Goal: Communication & Community: Answer question/provide support

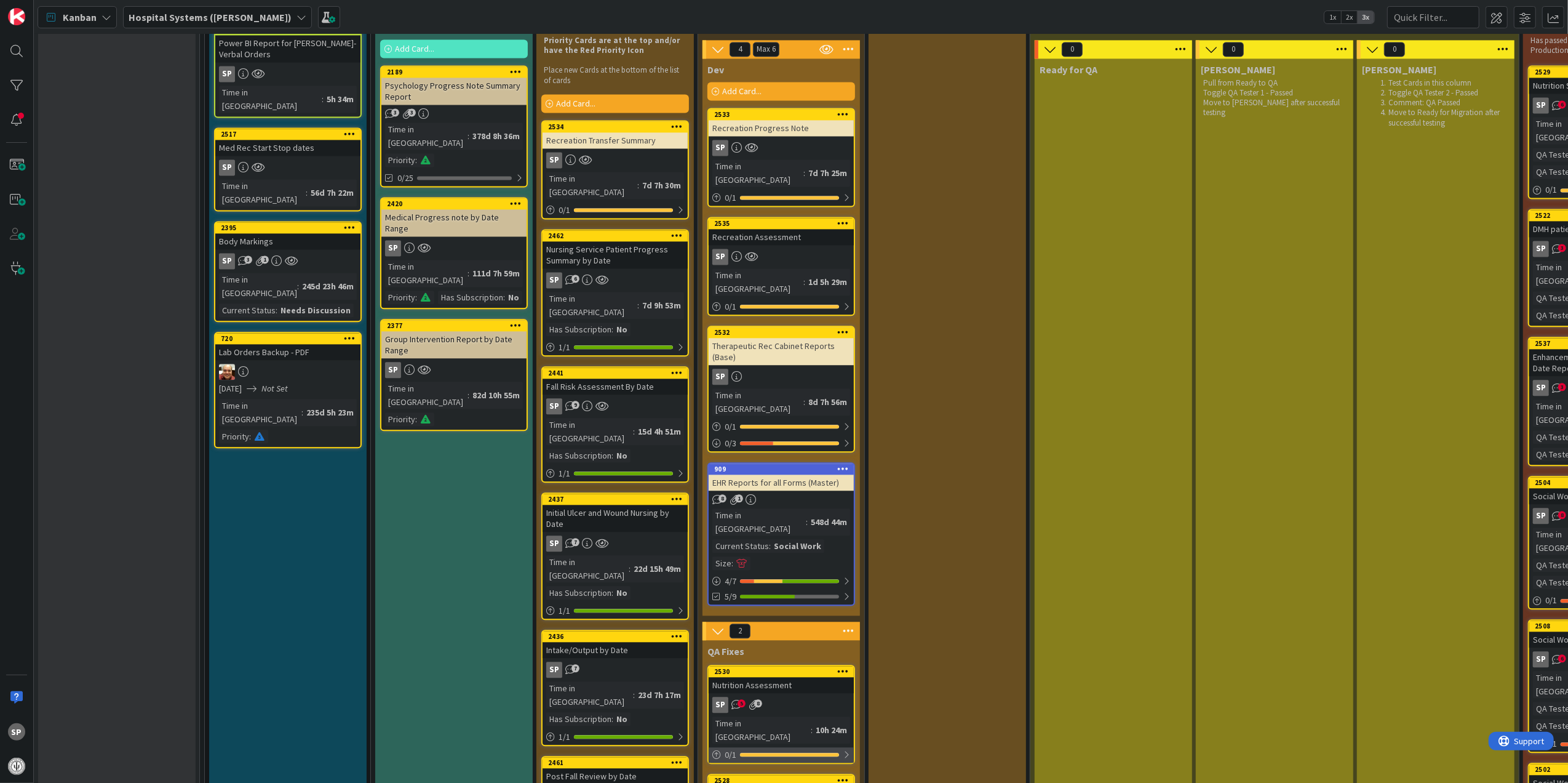
scroll to position [2707, 0]
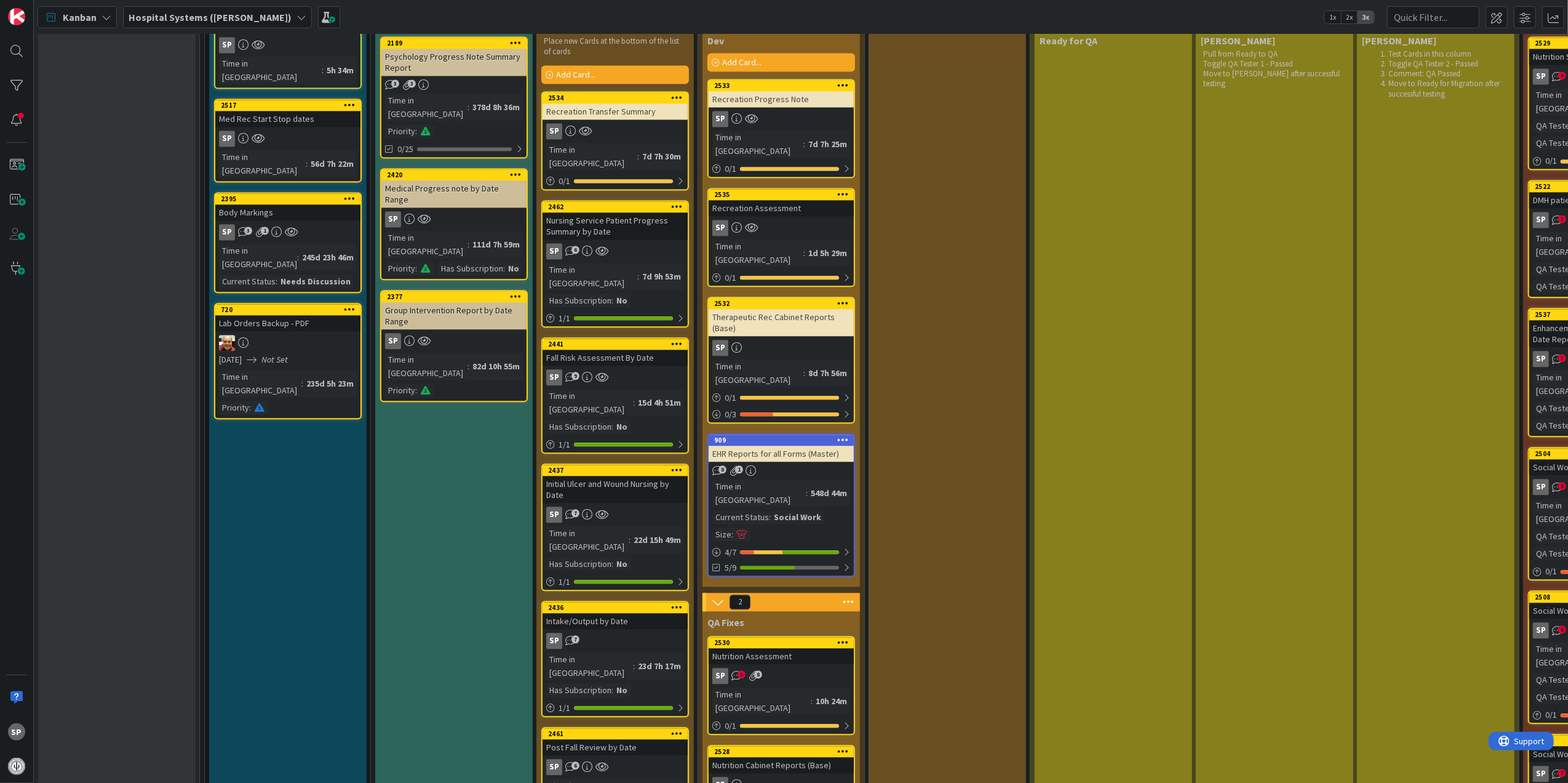
click at [795, 648] on div "Nutrition Assessment" at bounding box center [781, 656] width 145 height 16
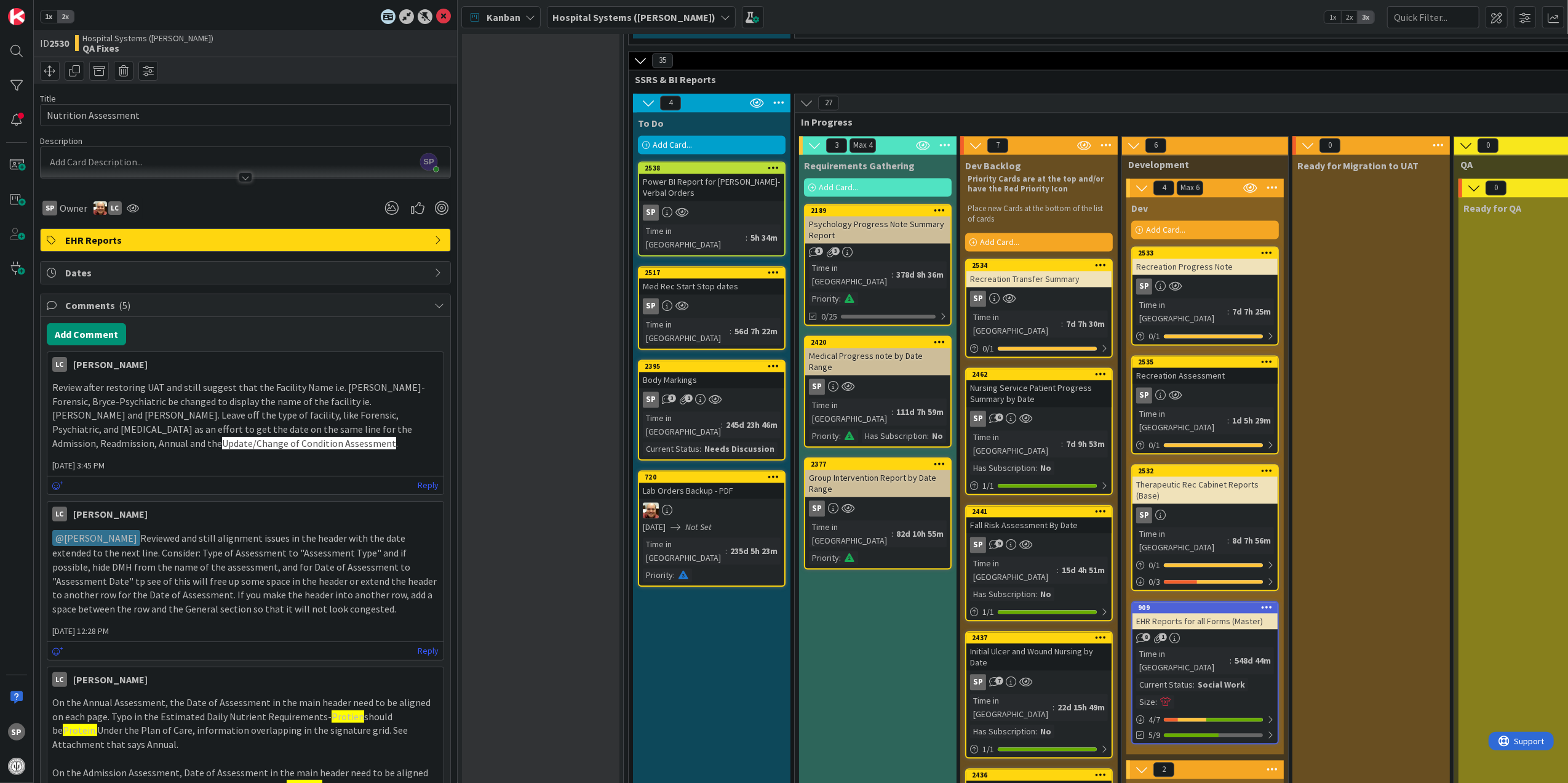
scroll to position [2379, 0]
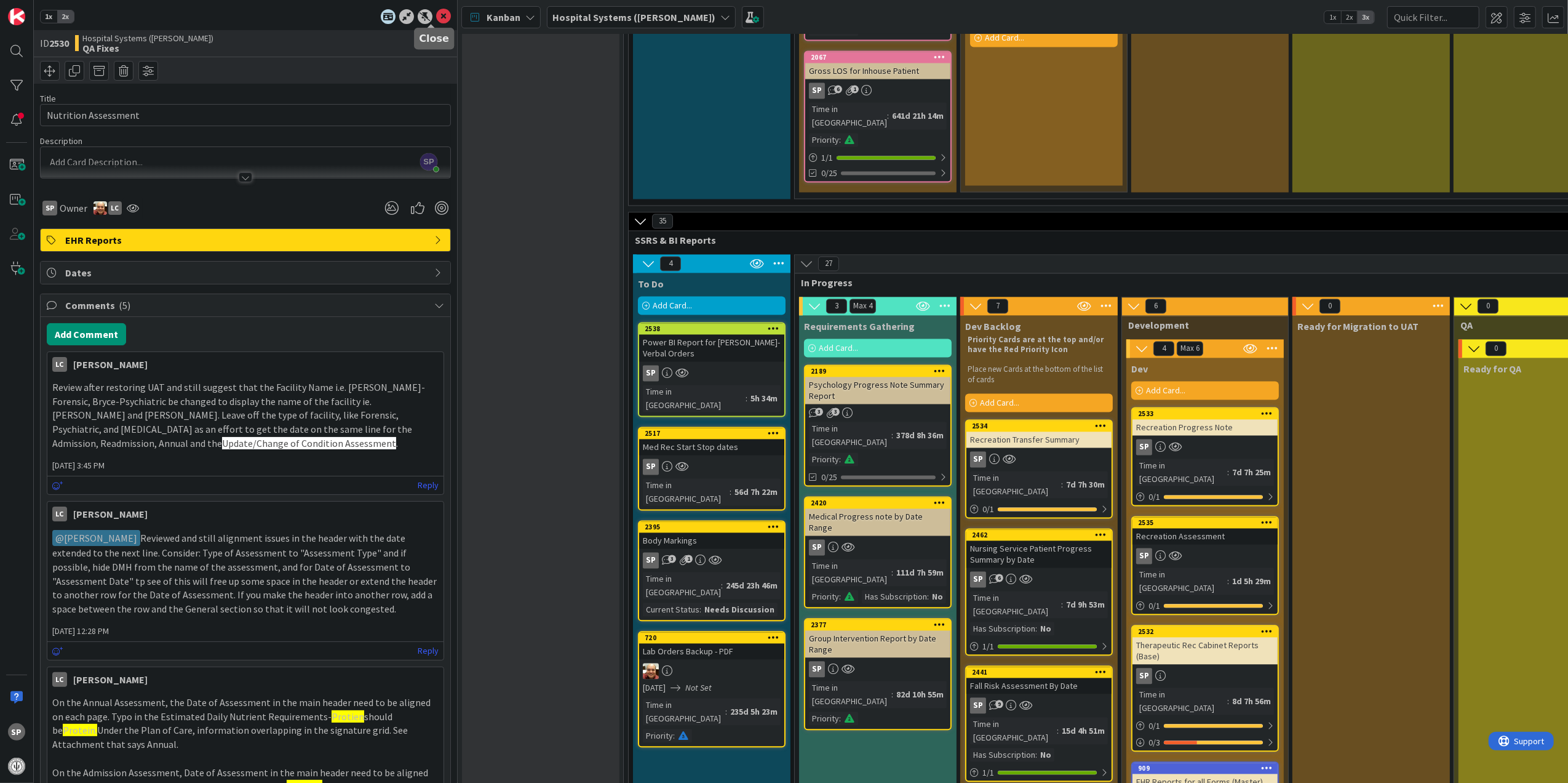
click at [436, 15] on icon at bounding box center [443, 17] width 15 height 15
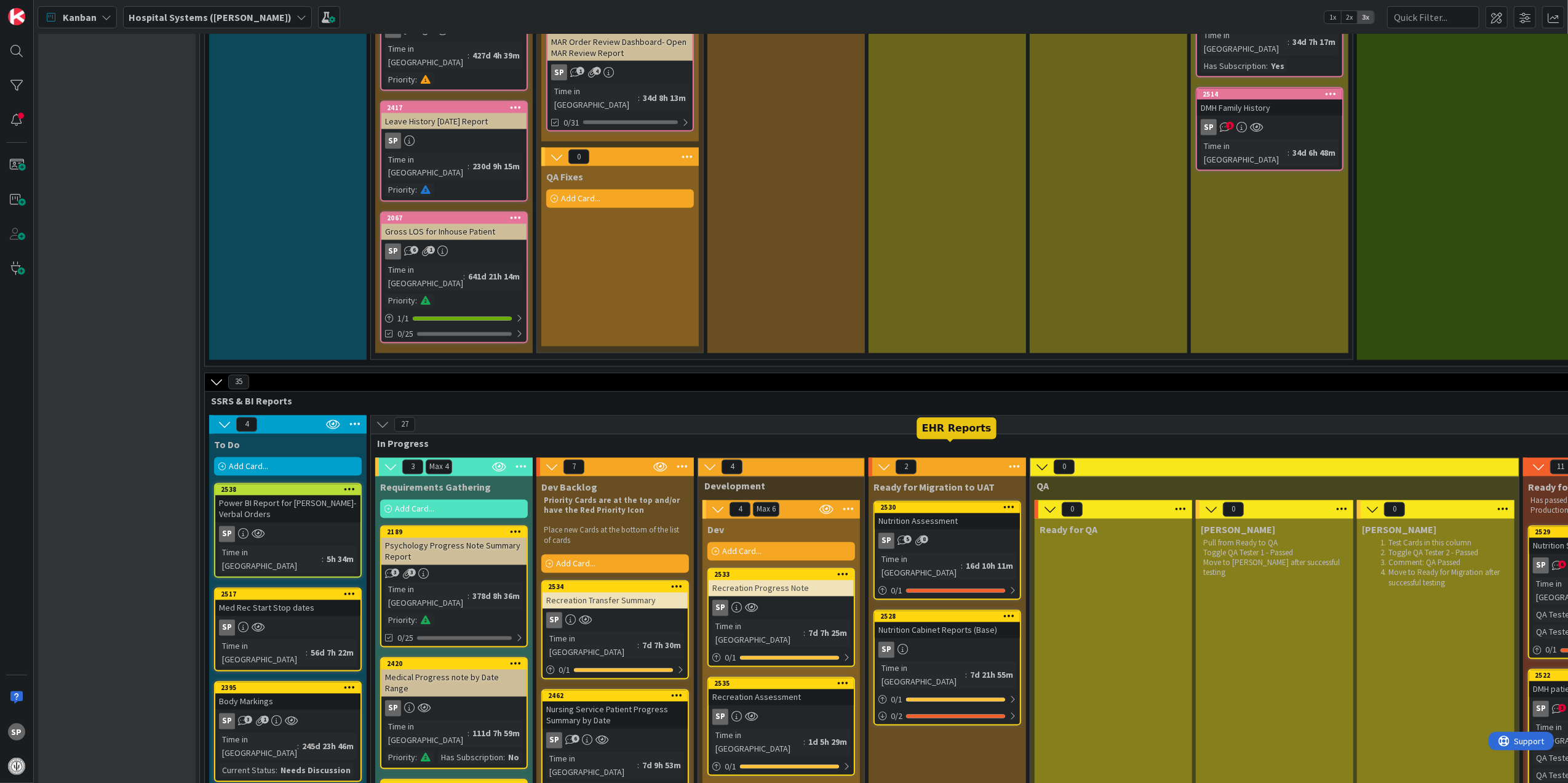
scroll to position [2215, 0]
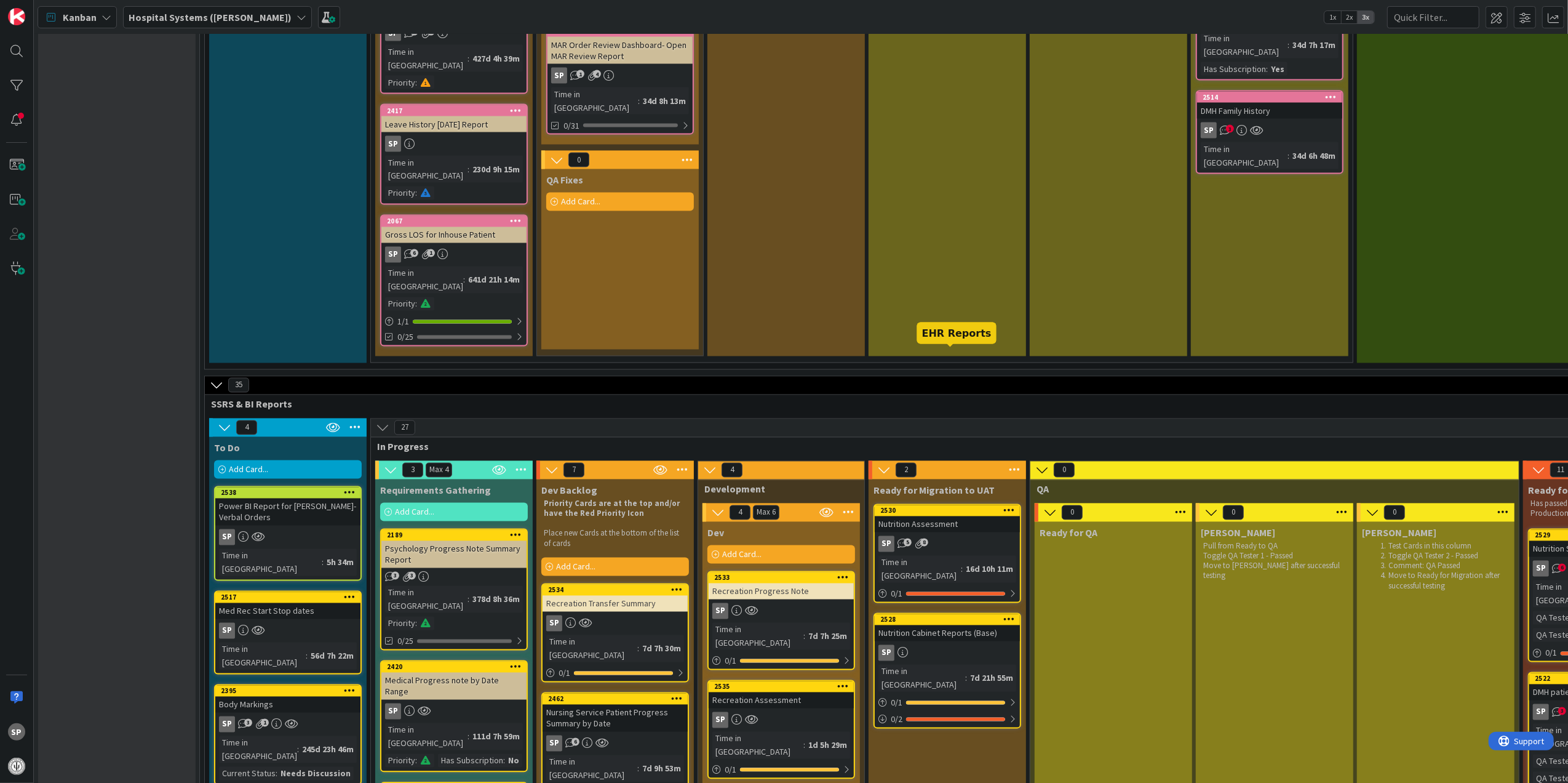
click at [975, 504] on link "2530 Nutrition Assessment SP 5 8 Time in [GEOGRAPHIC_DATA] : 16d 10h 11m 0 / 1" at bounding box center [947, 553] width 148 height 99
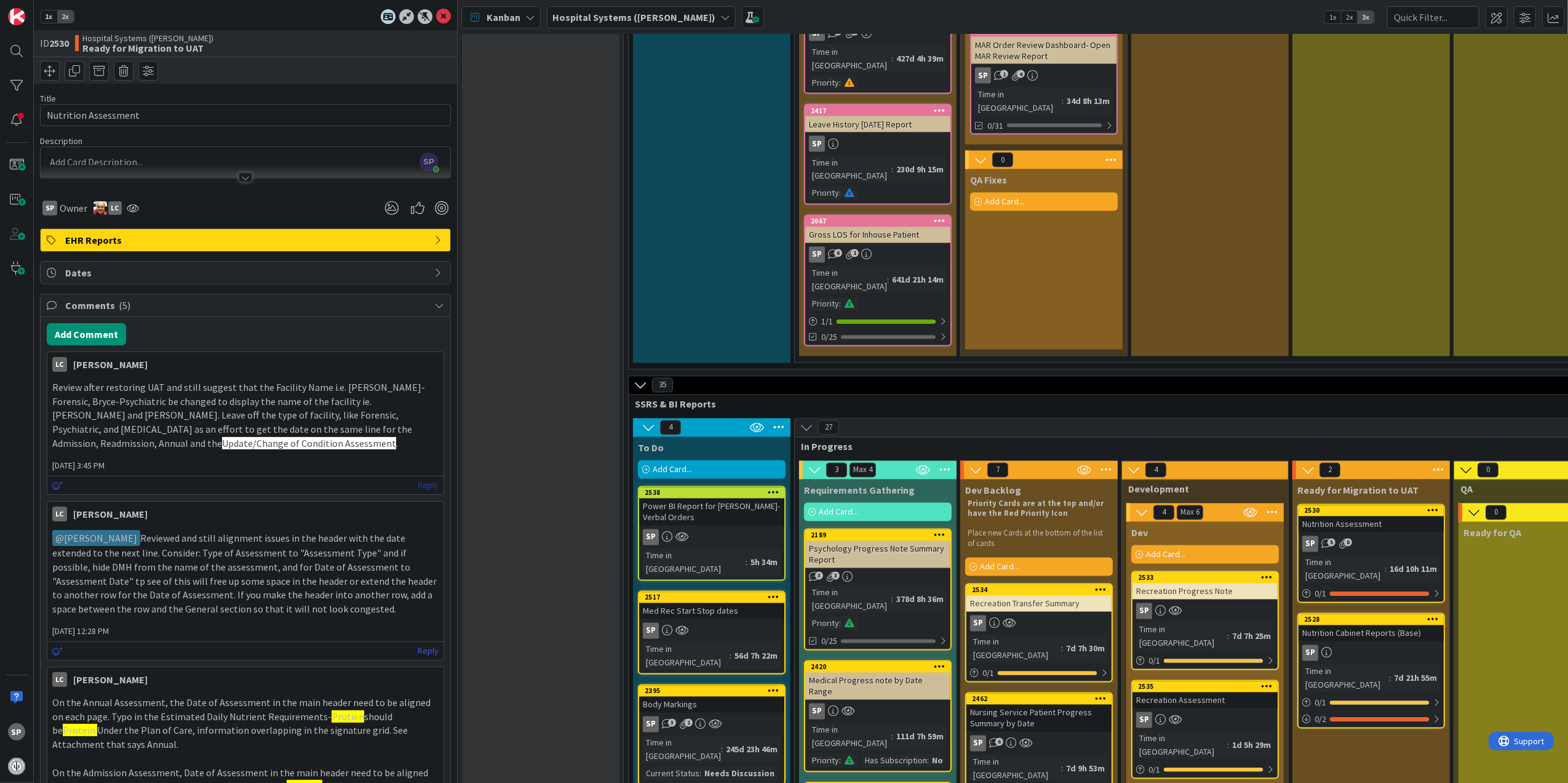
click at [418, 490] on link "Reply" at bounding box center [428, 485] width 21 height 15
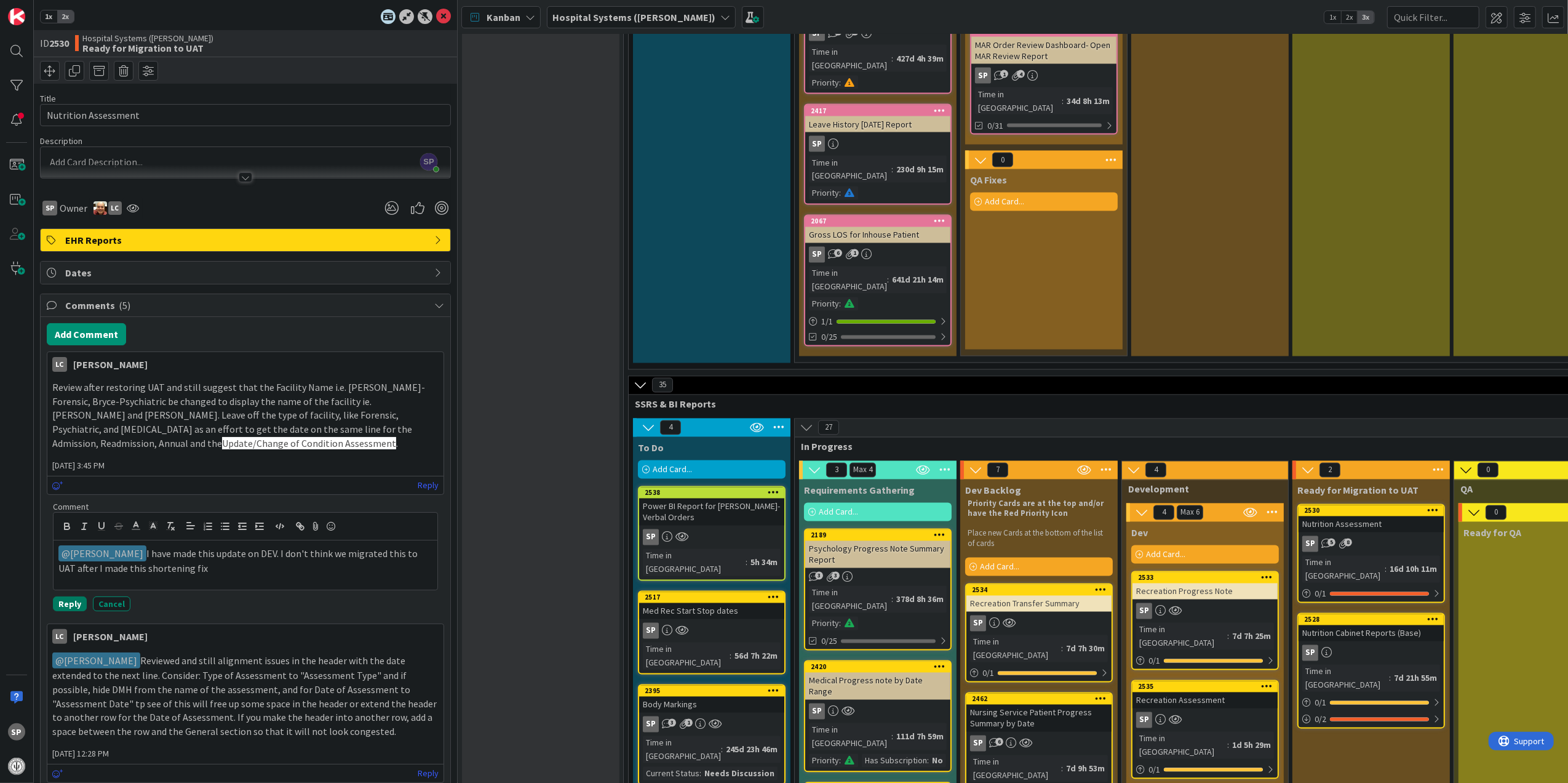
click at [77, 604] on button "Reply" at bounding box center [70, 604] width 34 height 15
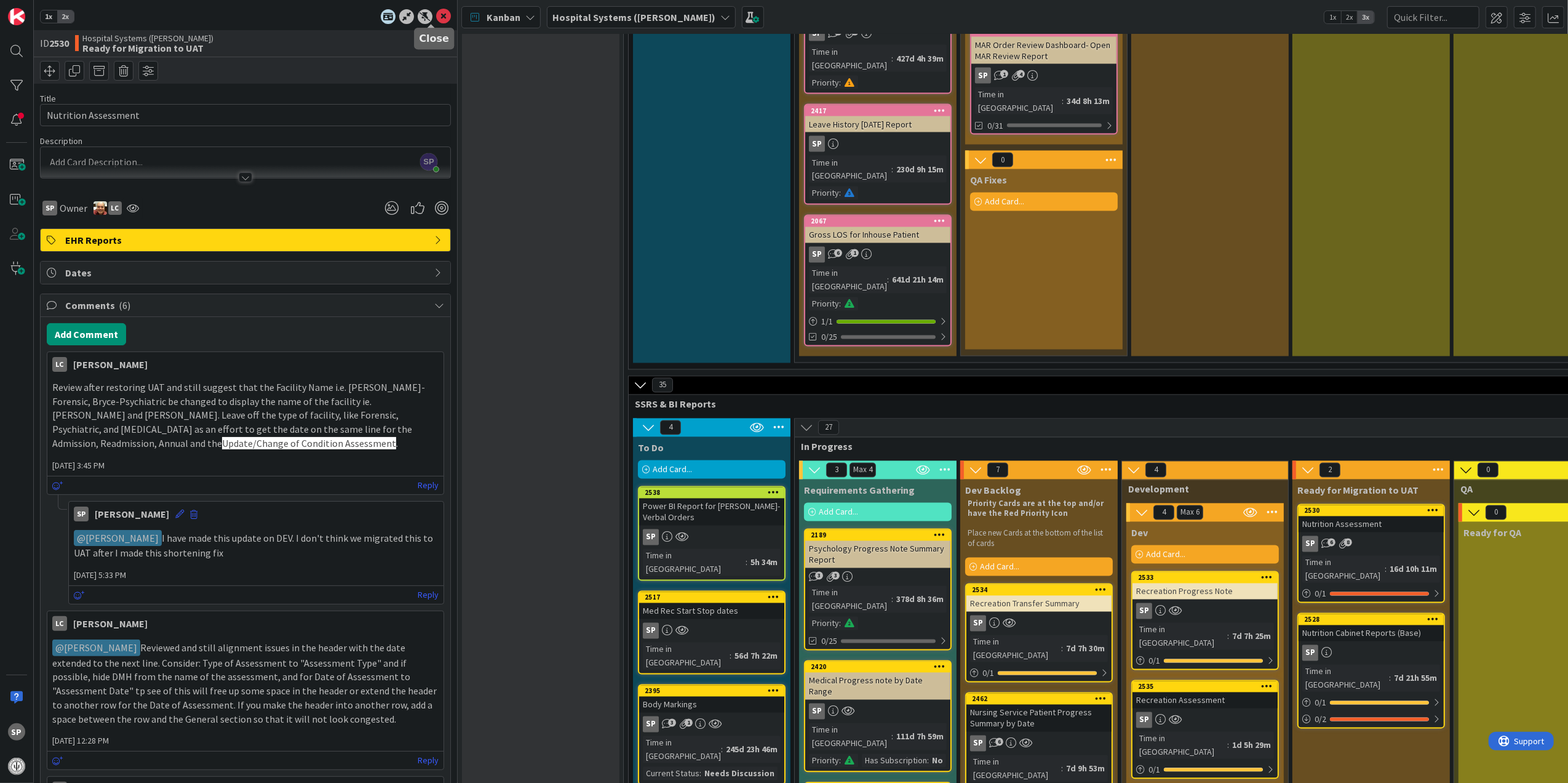
click at [436, 11] on icon at bounding box center [443, 17] width 15 height 15
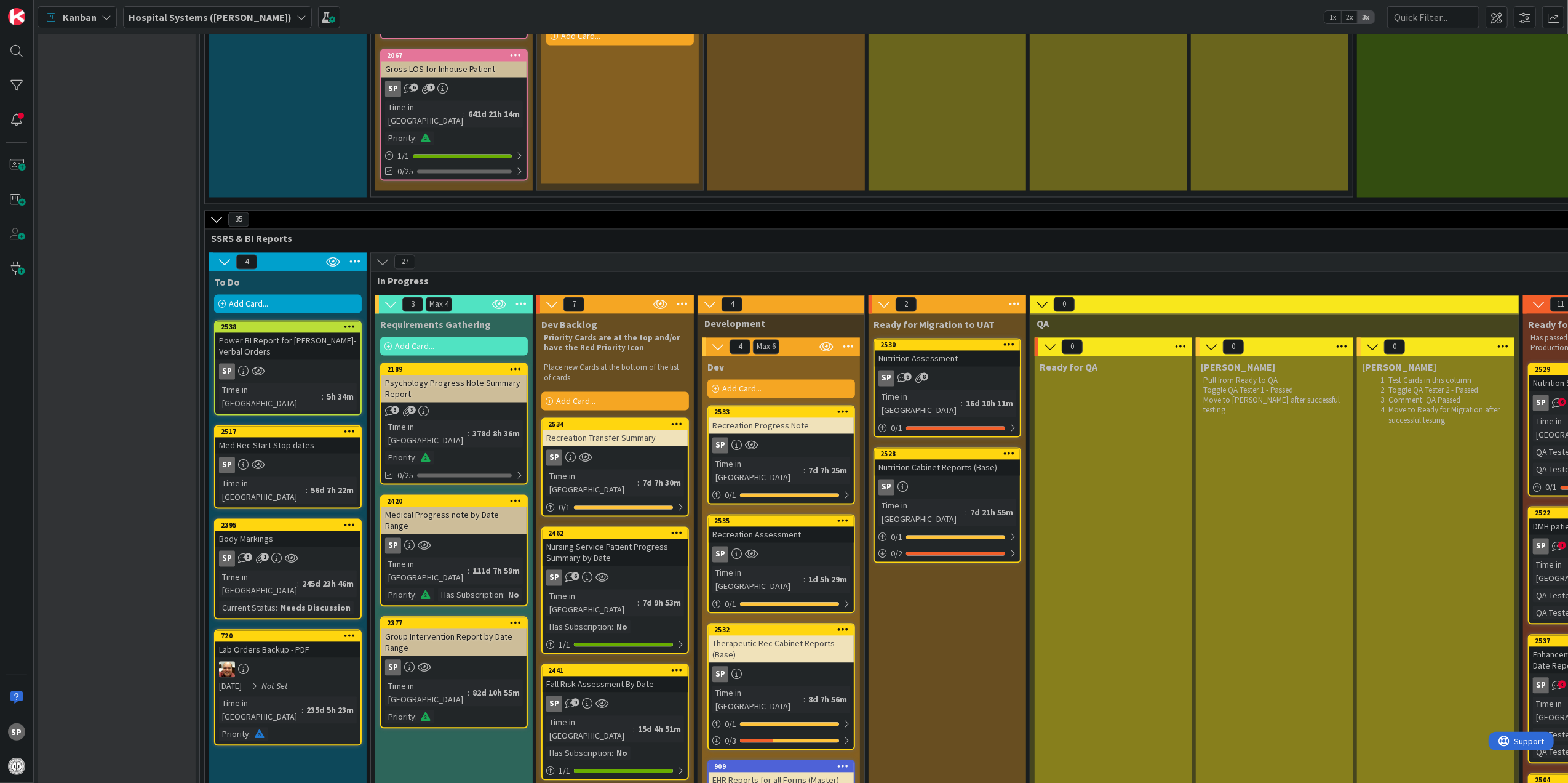
scroll to position [2379, 0]
